Goal: Transaction & Acquisition: Purchase product/service

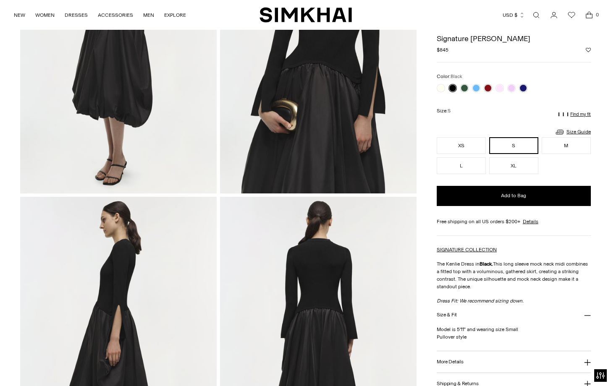
scroll to position [161, 0]
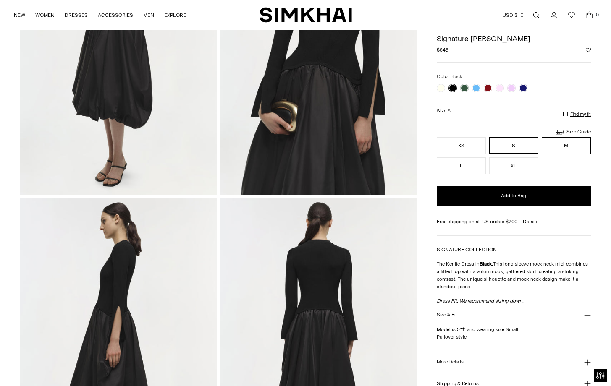
click at [576, 143] on button "M" at bounding box center [566, 145] width 49 height 17
click at [566, 144] on button "M" at bounding box center [566, 145] width 49 height 17
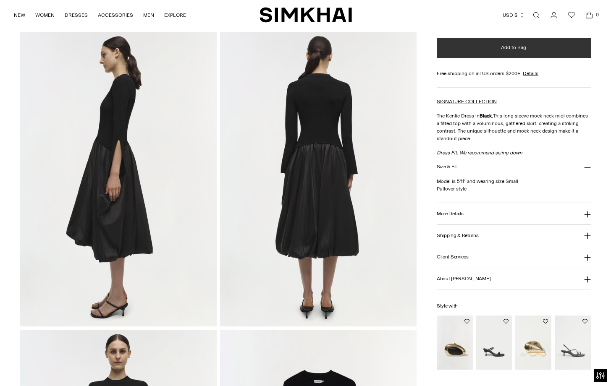
scroll to position [328, 0]
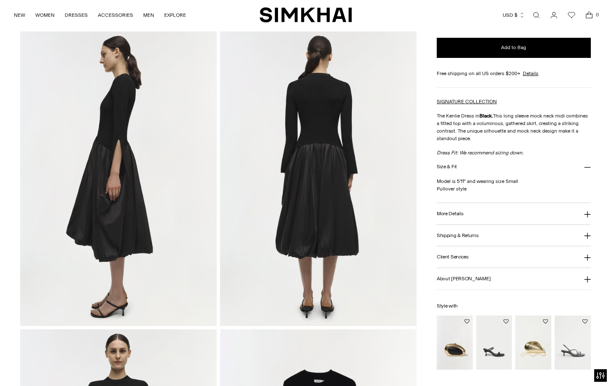
click at [588, 259] on icon at bounding box center [587, 258] width 7 height 7
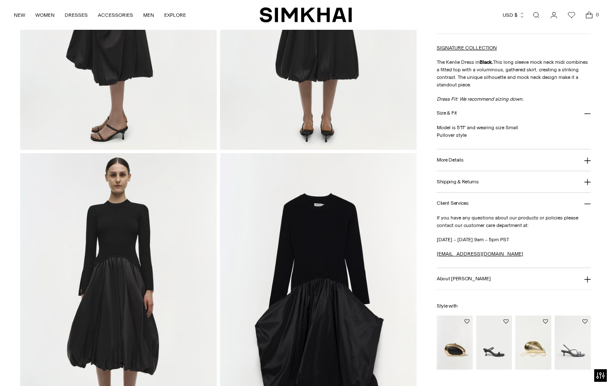
scroll to position [508, 0]
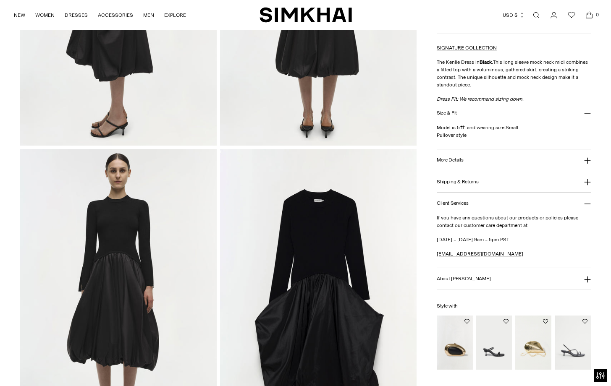
click at [587, 277] on icon at bounding box center [588, 279] width 6 height 6
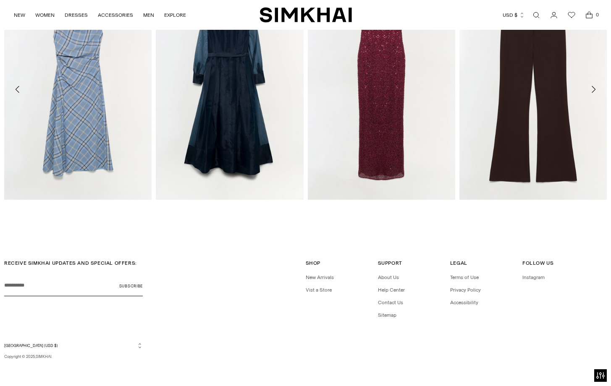
scroll to position [1023, 0]
click at [323, 292] on link "Vist a Store" at bounding box center [319, 291] width 26 height 6
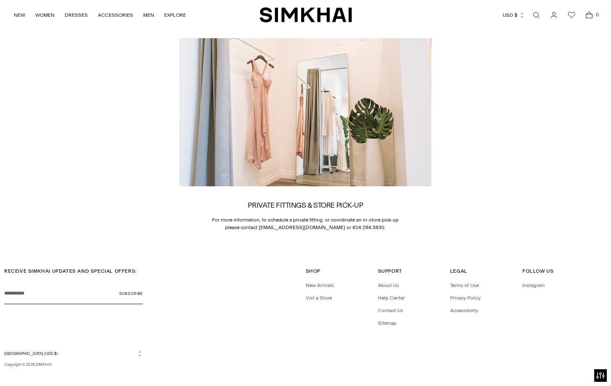
scroll to position [1217, 0]
click at [391, 283] on link "About Us" at bounding box center [388, 286] width 21 height 6
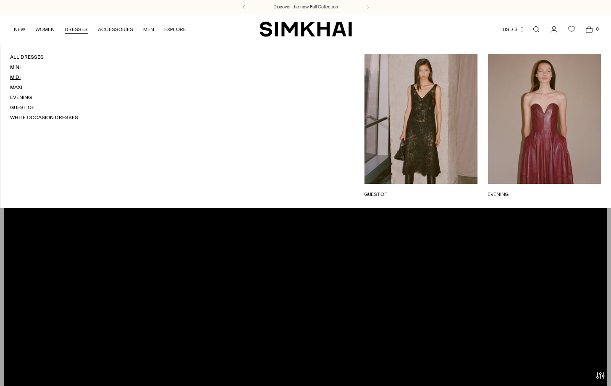
click at [12, 77] on link "Midi" at bounding box center [15, 77] width 11 height 6
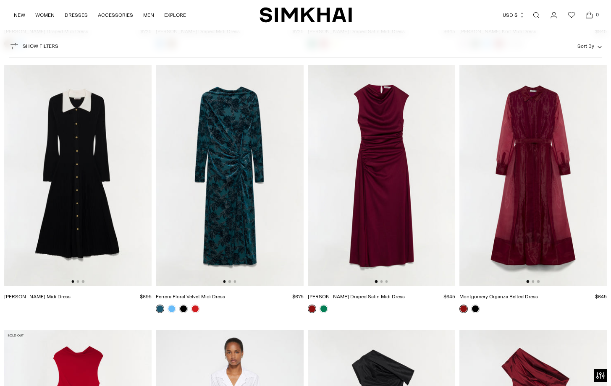
scroll to position [5620, 0]
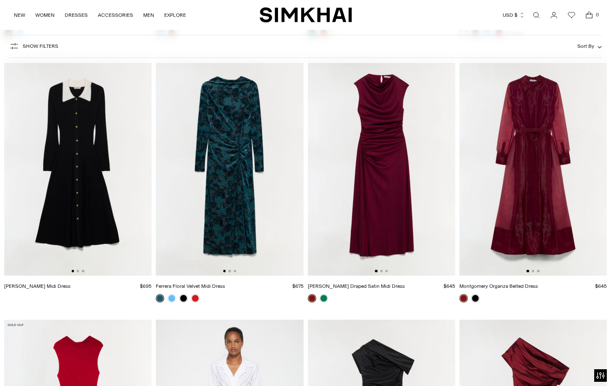
click at [528, 202] on img at bounding box center [533, 165] width 147 height 221
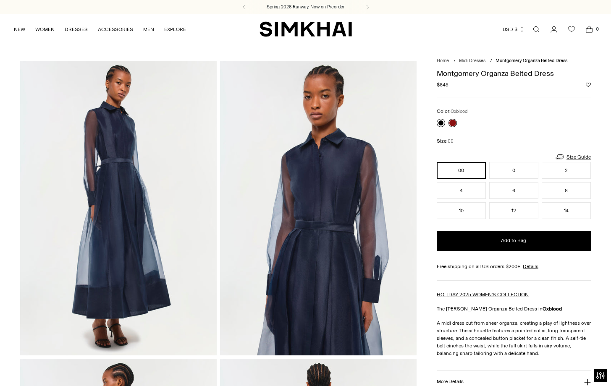
click at [441, 121] on link at bounding box center [441, 123] width 8 height 8
click at [300, 7] on h3 "Discover the new Fall Collection" at bounding box center [305, 7] width 65 height 7
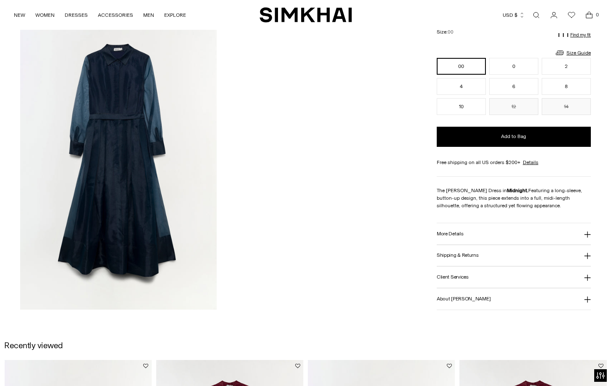
scroll to position [941, 0]
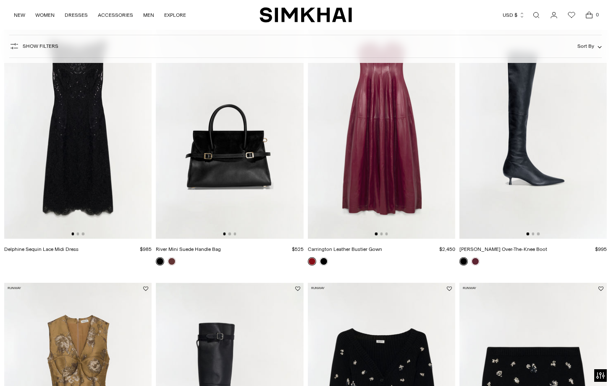
scroll to position [103, 0]
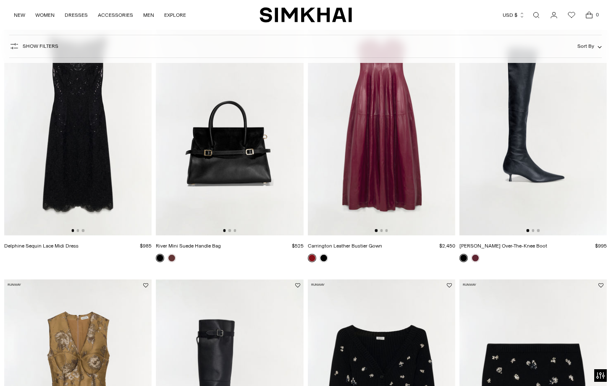
click at [73, 143] on img at bounding box center [77, 124] width 147 height 221
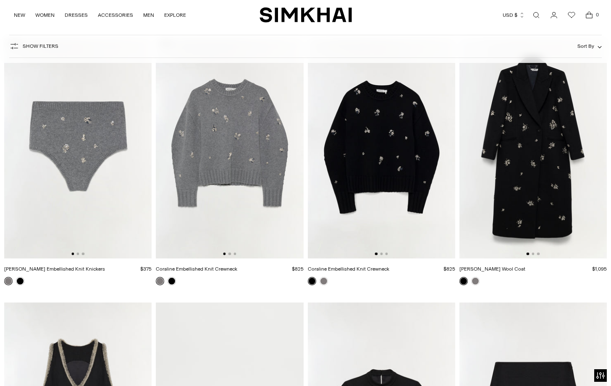
scroll to position [4850, 0]
click at [380, 142] on img at bounding box center [381, 147] width 147 height 221
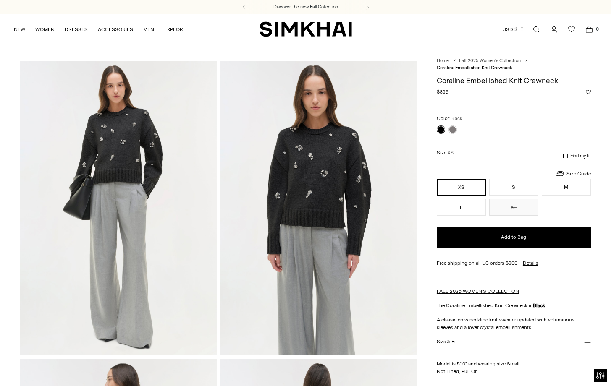
click at [440, 129] on link at bounding box center [441, 130] width 8 height 8
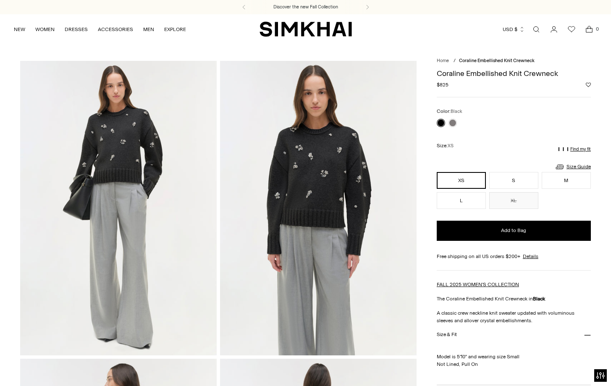
click at [314, 168] on img at bounding box center [318, 208] width 197 height 295
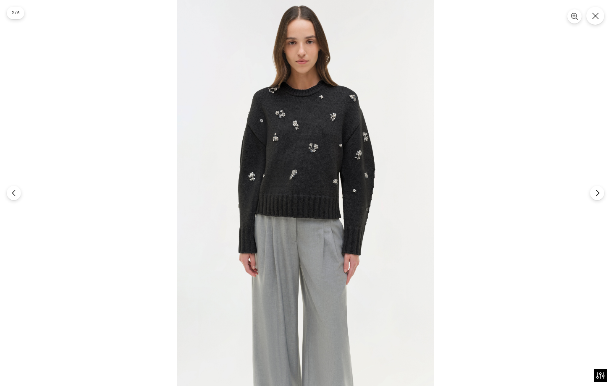
click at [287, 164] on img at bounding box center [306, 193] width 258 height 386
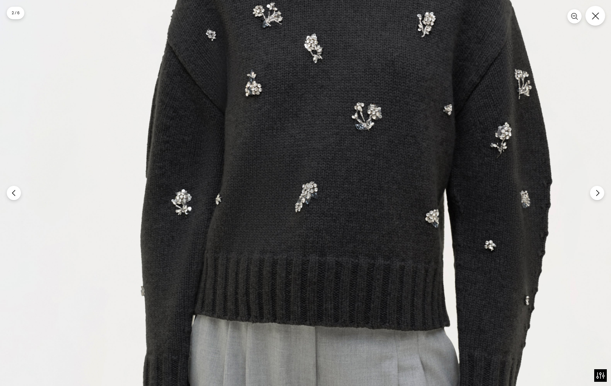
click at [597, 19] on icon "Close" at bounding box center [596, 16] width 8 height 8
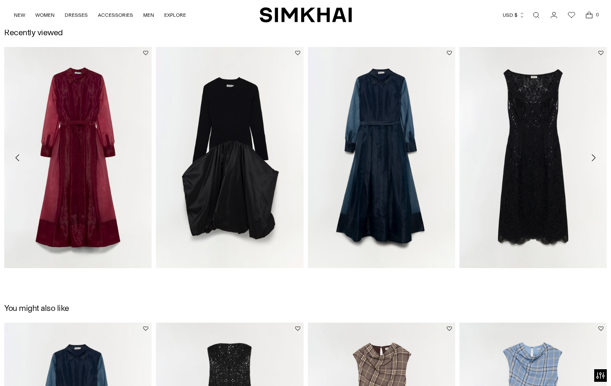
scroll to position [957, 0]
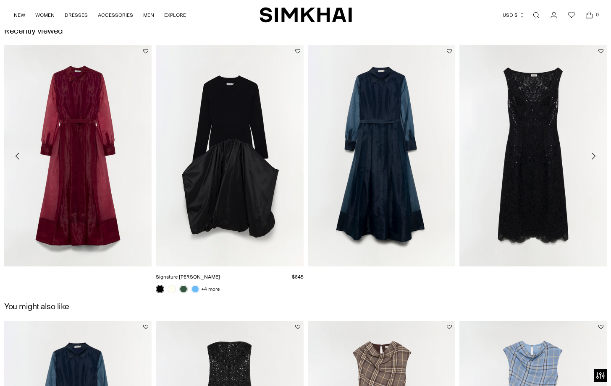
click at [220, 274] on link "Signature [PERSON_NAME]" at bounding box center [188, 277] width 64 height 6
